Goal: Navigation & Orientation: Find specific page/section

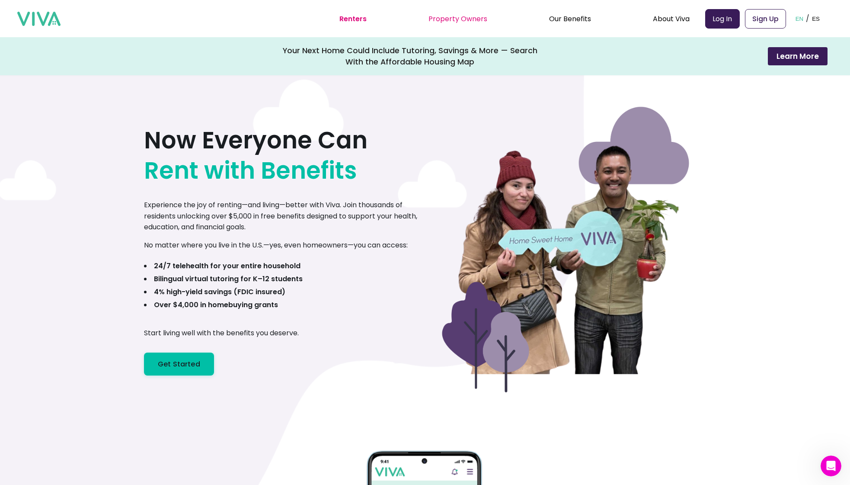
click at [464, 20] on link "Property Owners" at bounding box center [458, 19] width 59 height 10
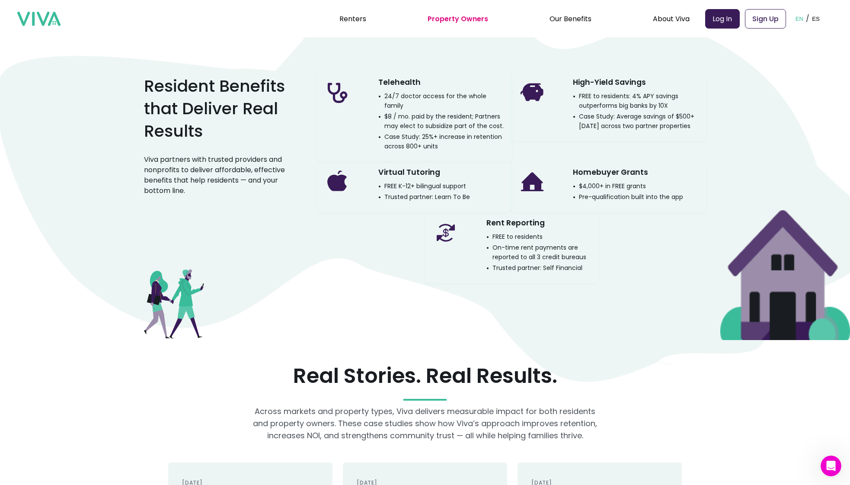
scroll to position [1542, 0]
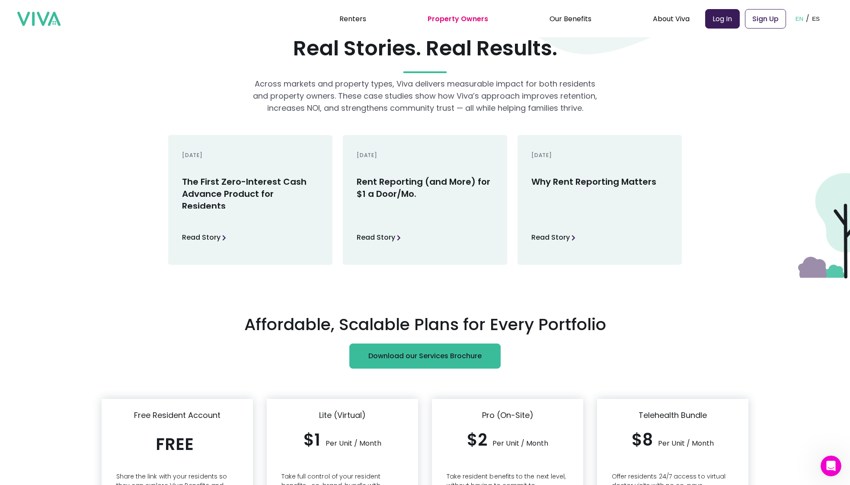
click at [461, 16] on link "Property Owners" at bounding box center [458, 19] width 61 height 10
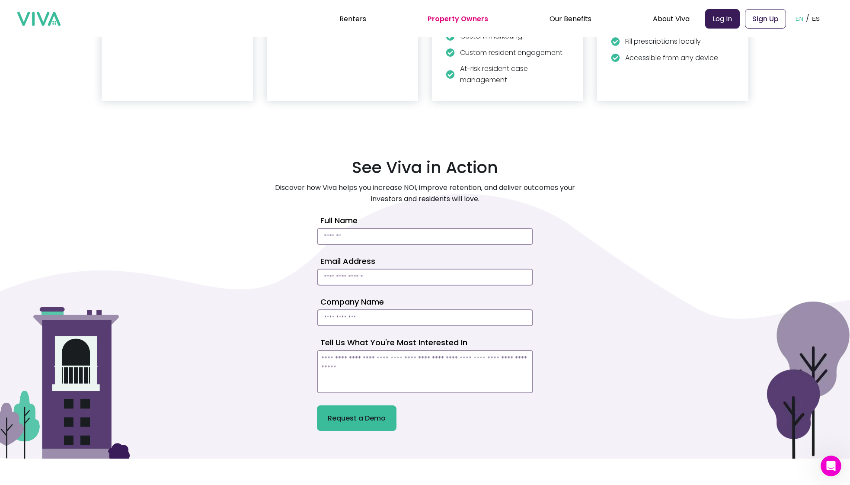
scroll to position [2311, 0]
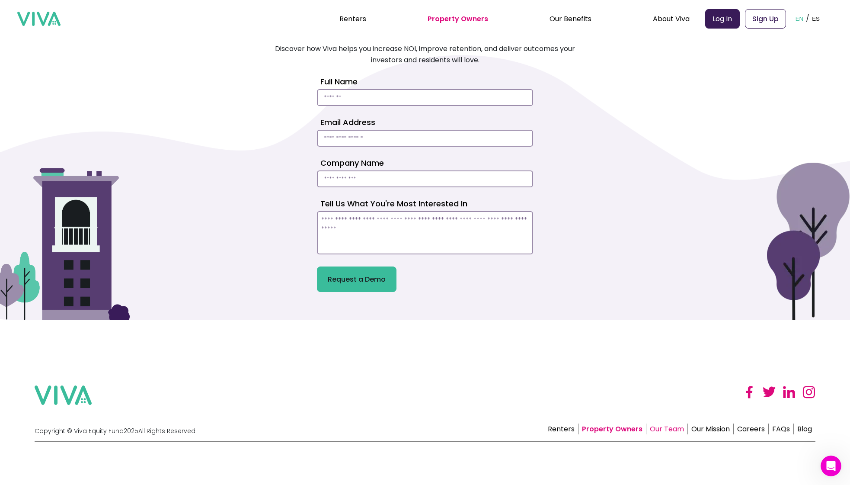
click at [668, 429] on link "Our Team" at bounding box center [668, 428] width 42 height 11
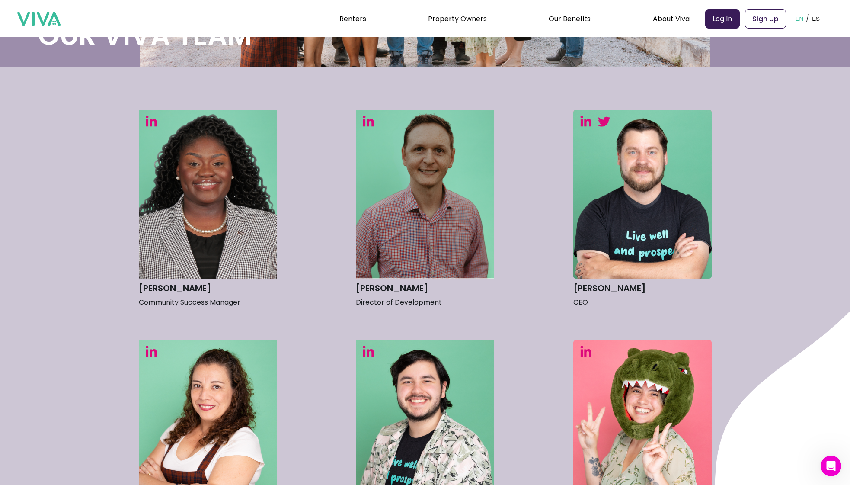
scroll to position [268, 0]
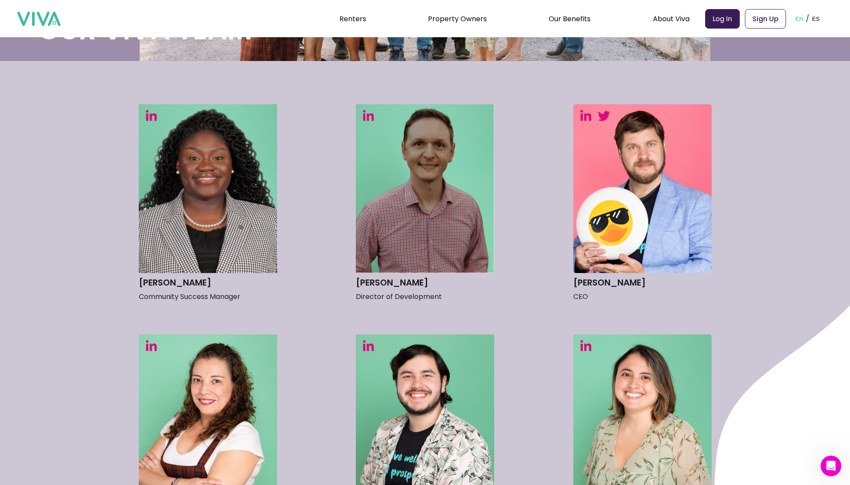
click at [657, 237] on img at bounding box center [643, 188] width 138 height 169
click at [618, 204] on img at bounding box center [643, 188] width 138 height 169
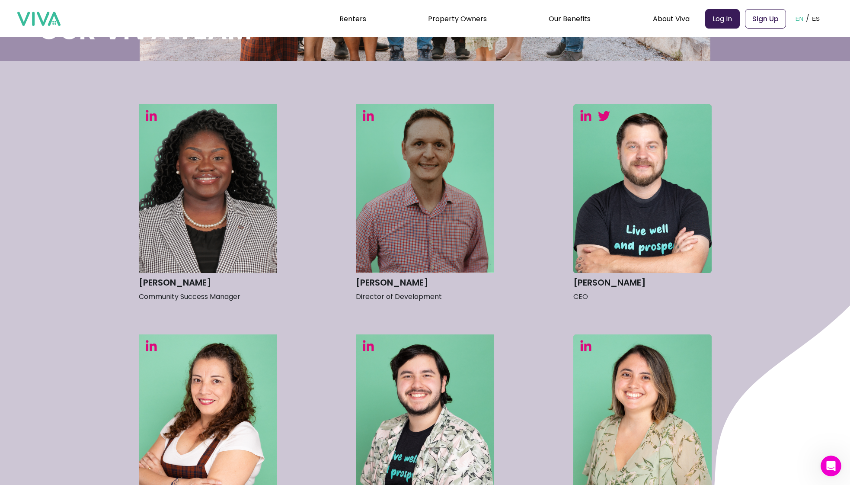
click at [590, 116] on img at bounding box center [586, 115] width 12 height 12
